Goal: Check status: Check status

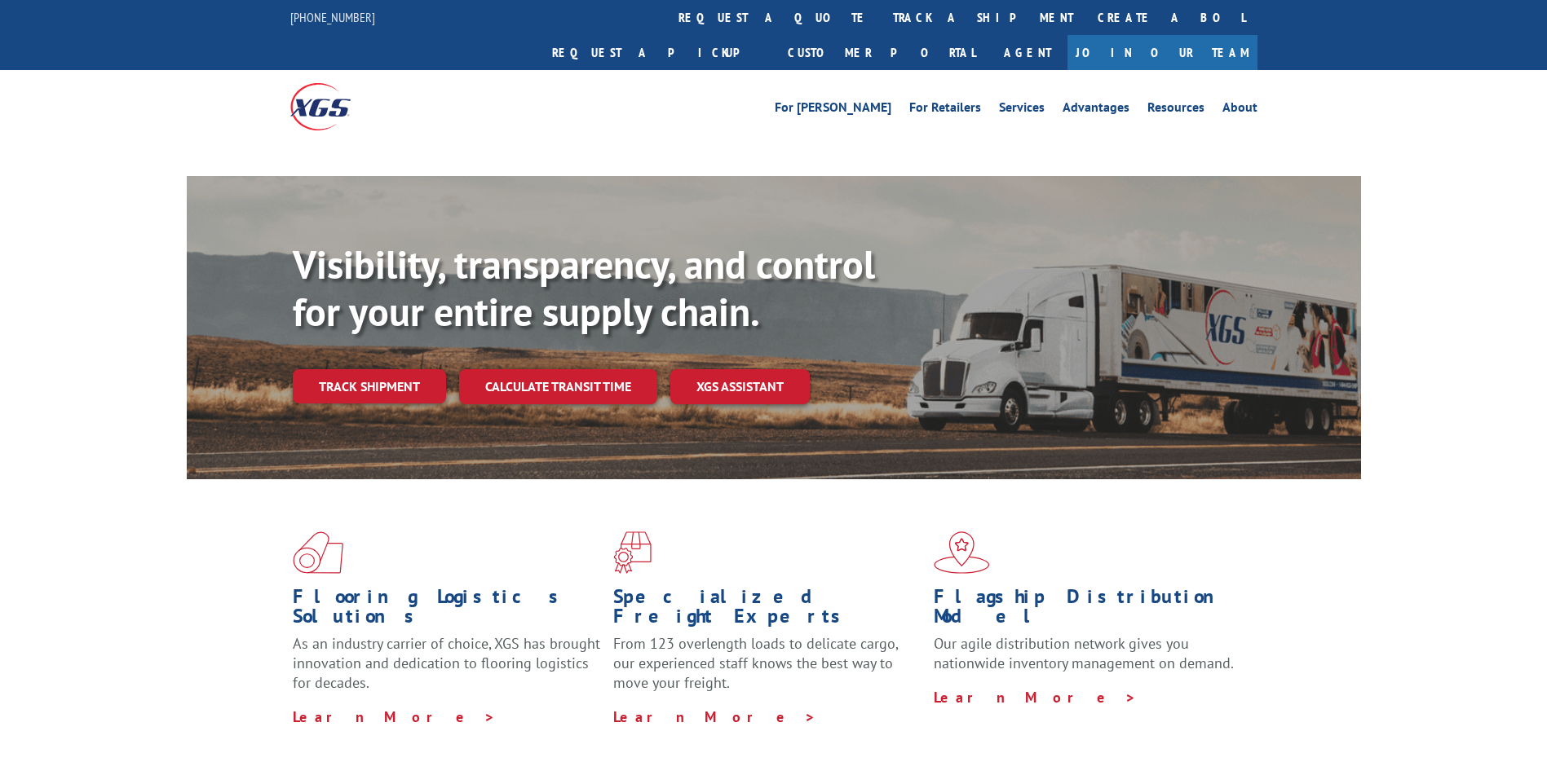
drag, startPoint x: 0, startPoint y: 0, endPoint x: 714, endPoint y: 73, distance: 717.7
click at [881, 25] on link "track a shipment" at bounding box center [983, 17] width 205 height 35
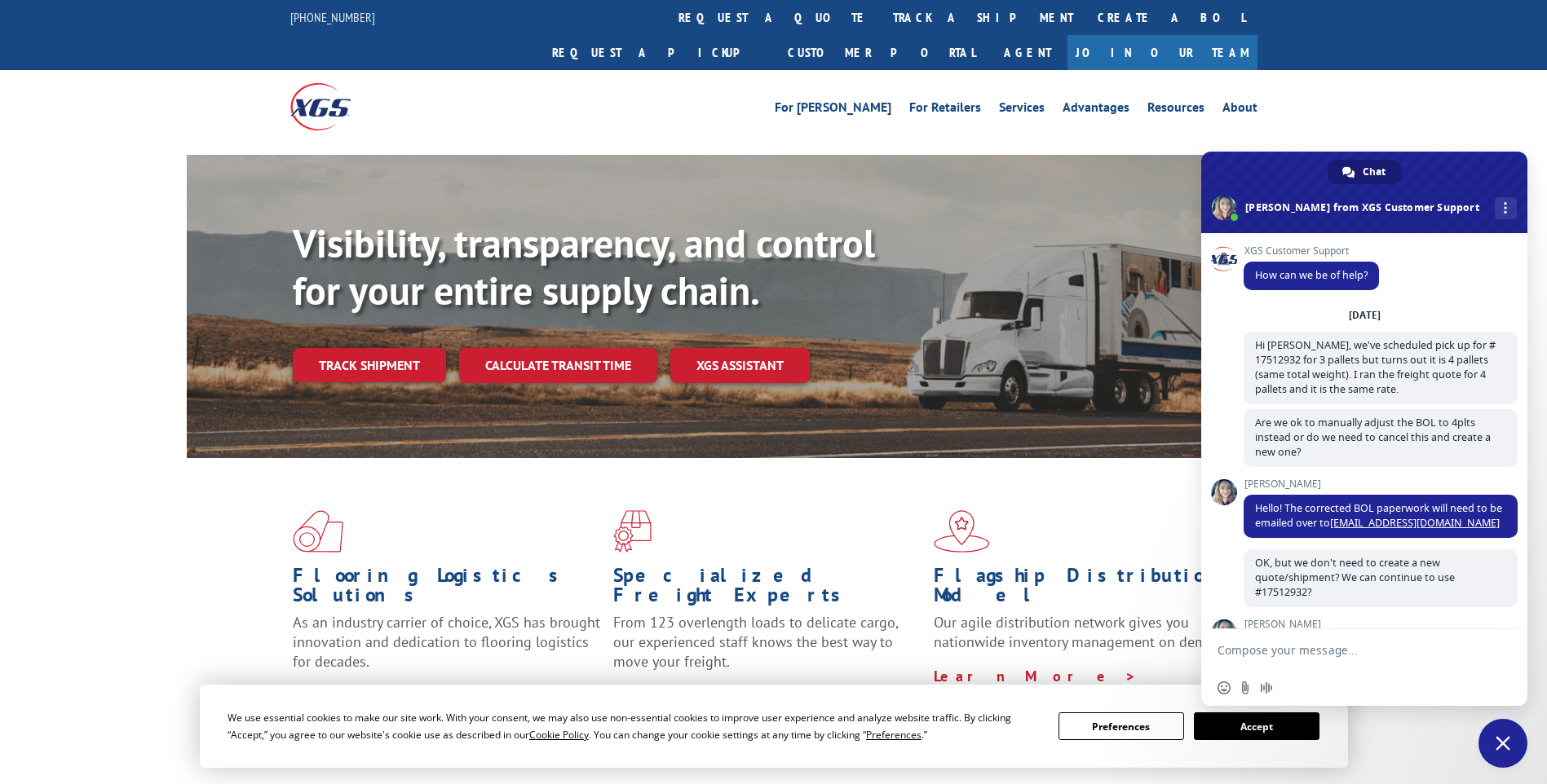
scroll to position [54, 0]
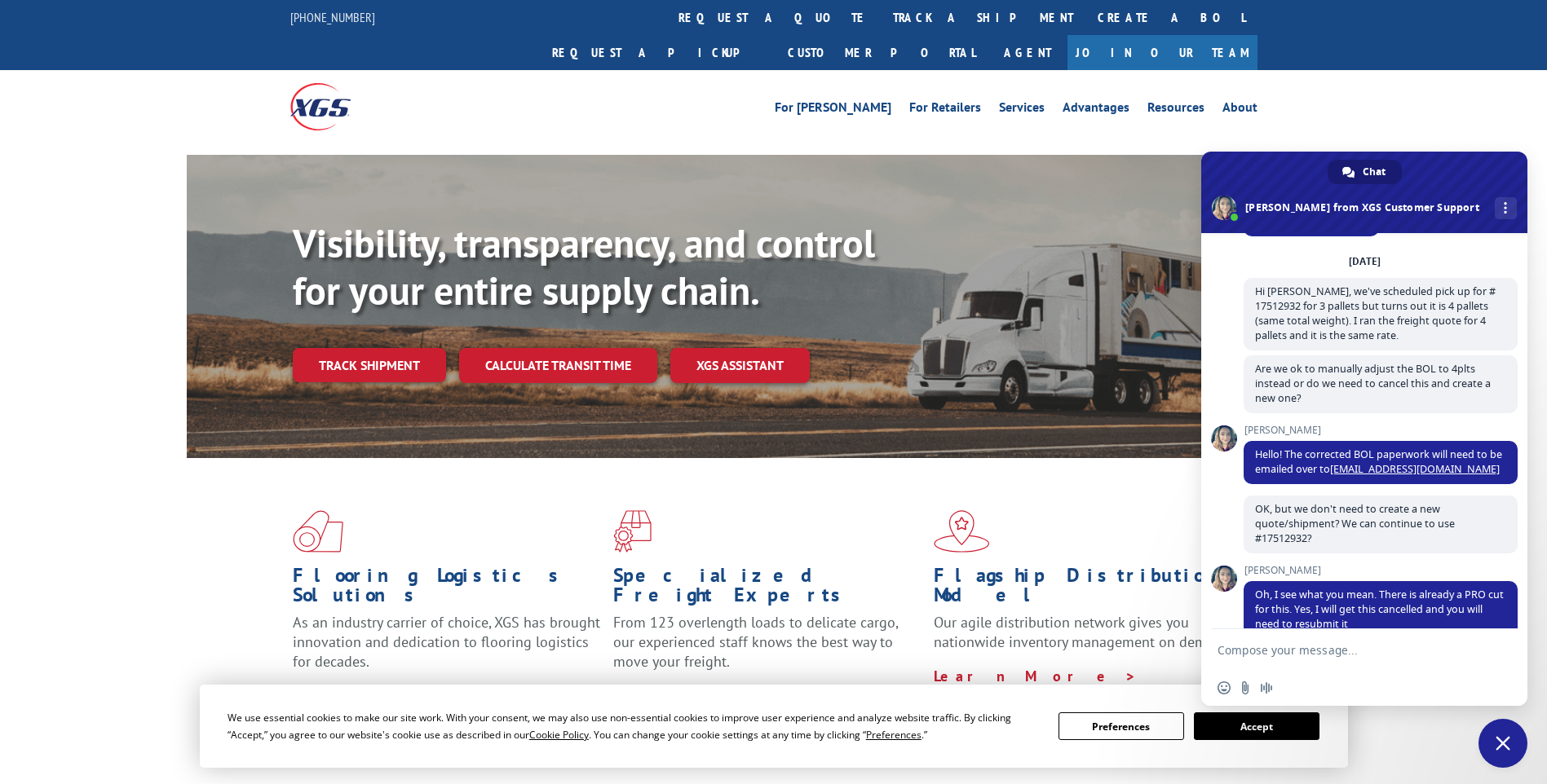
click at [1506, 749] on span "Close chat" at bounding box center [1503, 743] width 15 height 15
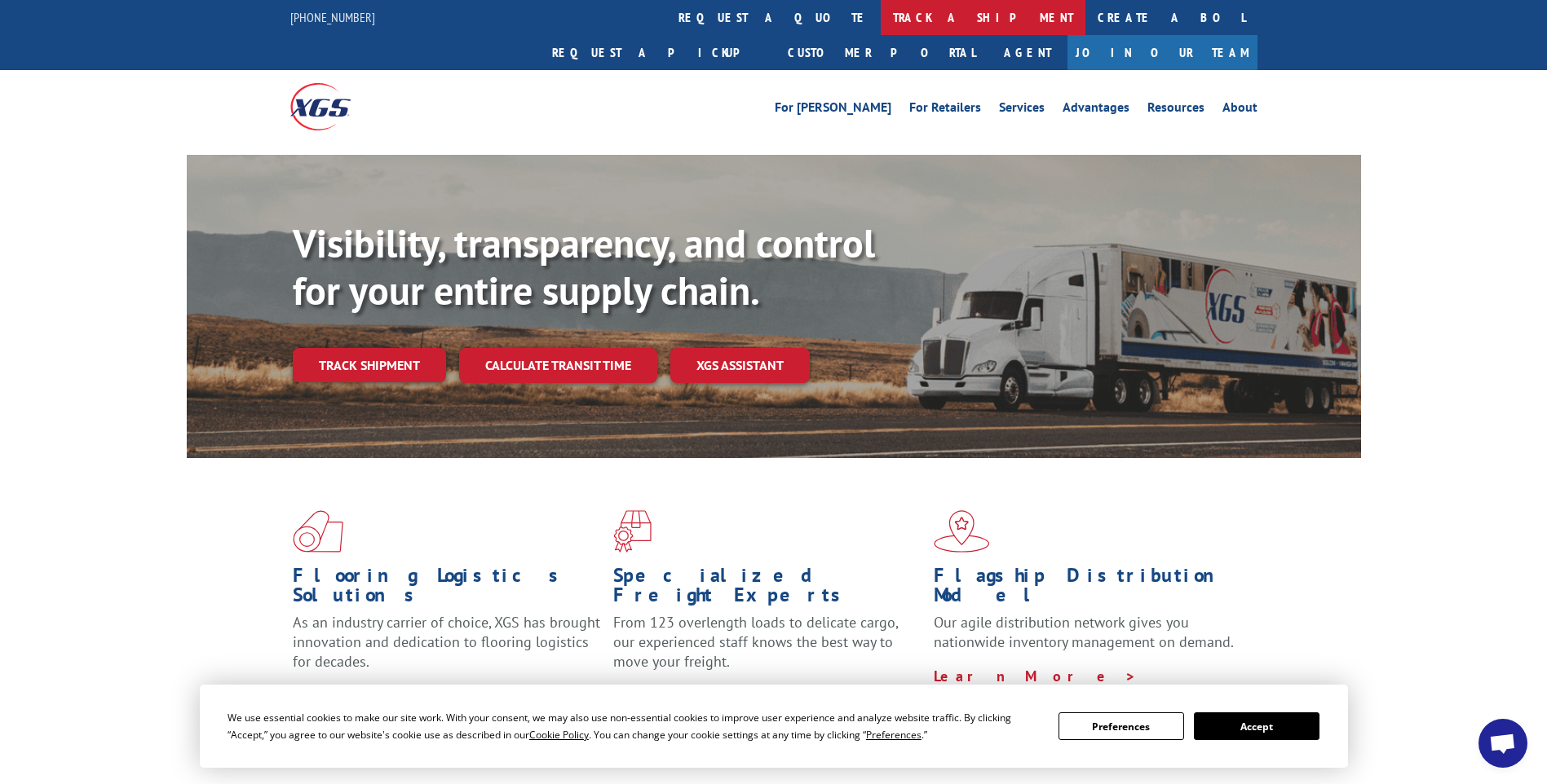
click at [881, 26] on link "track a shipment" at bounding box center [983, 17] width 205 height 35
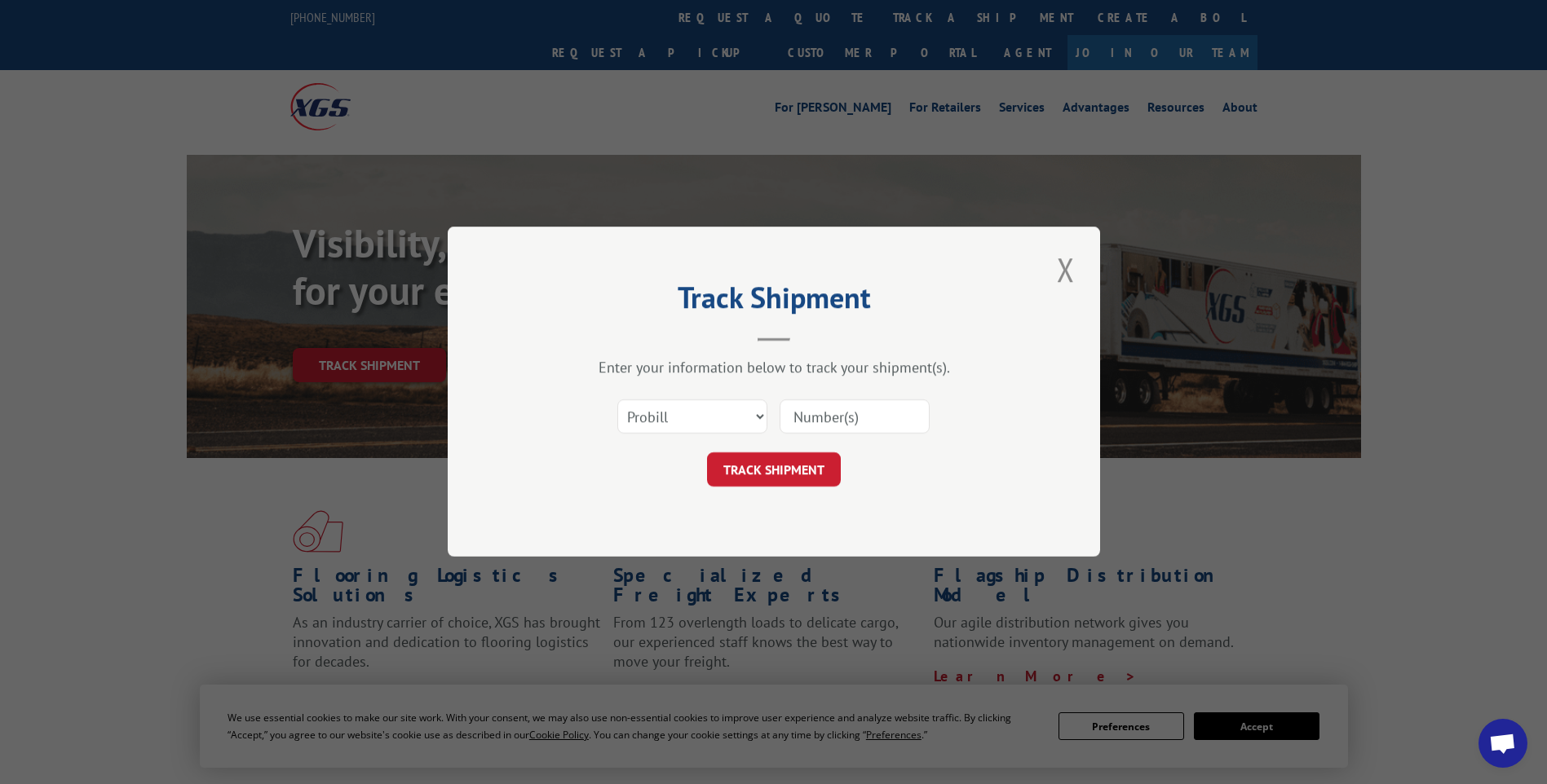
click at [848, 418] on input at bounding box center [855, 417] width 150 height 34
type input "17512932"
click button "TRACK SHIPMENT" at bounding box center [774, 470] width 134 height 34
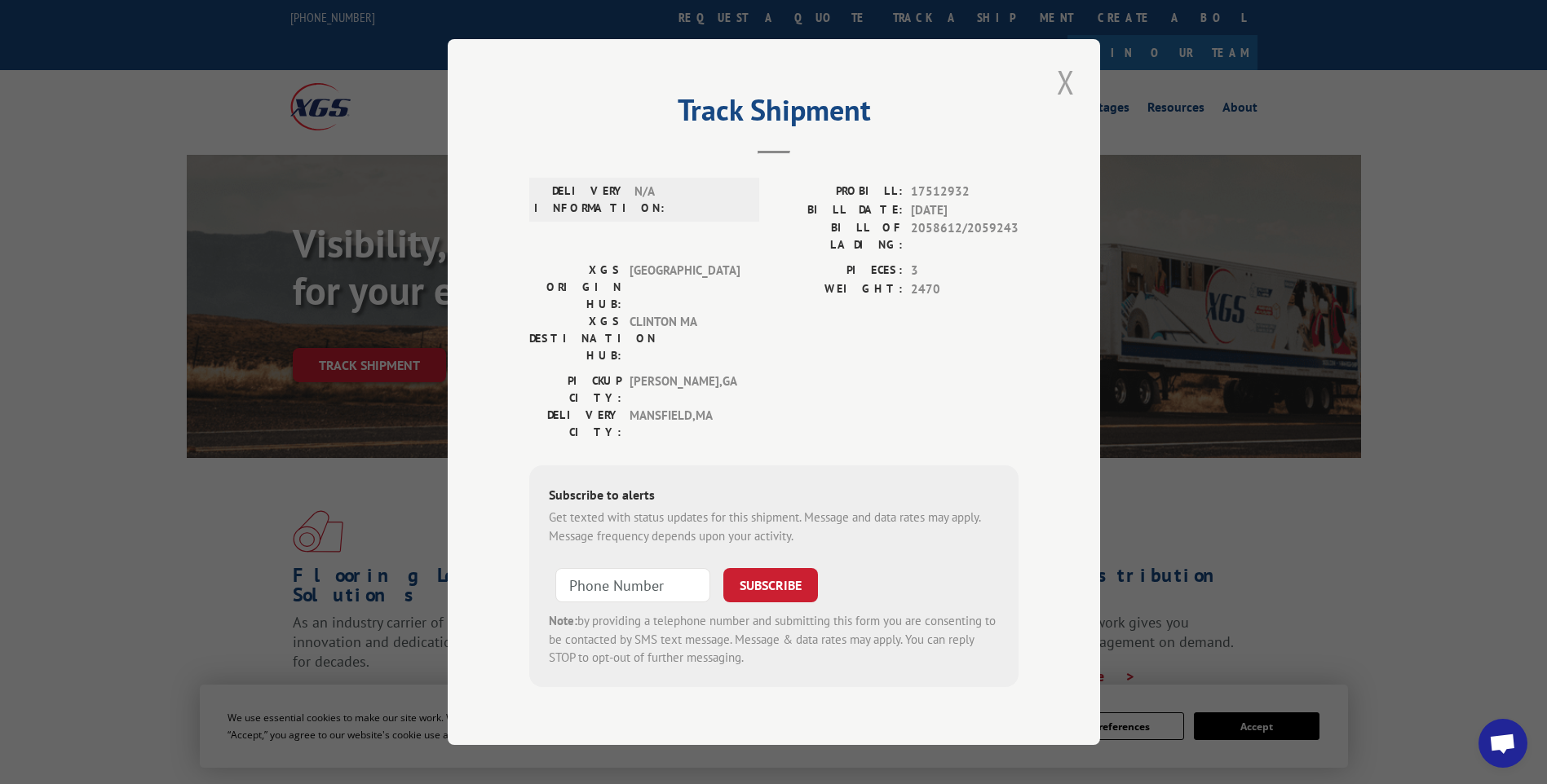
click at [1065, 101] on button "Close modal" at bounding box center [1066, 82] width 28 height 45
